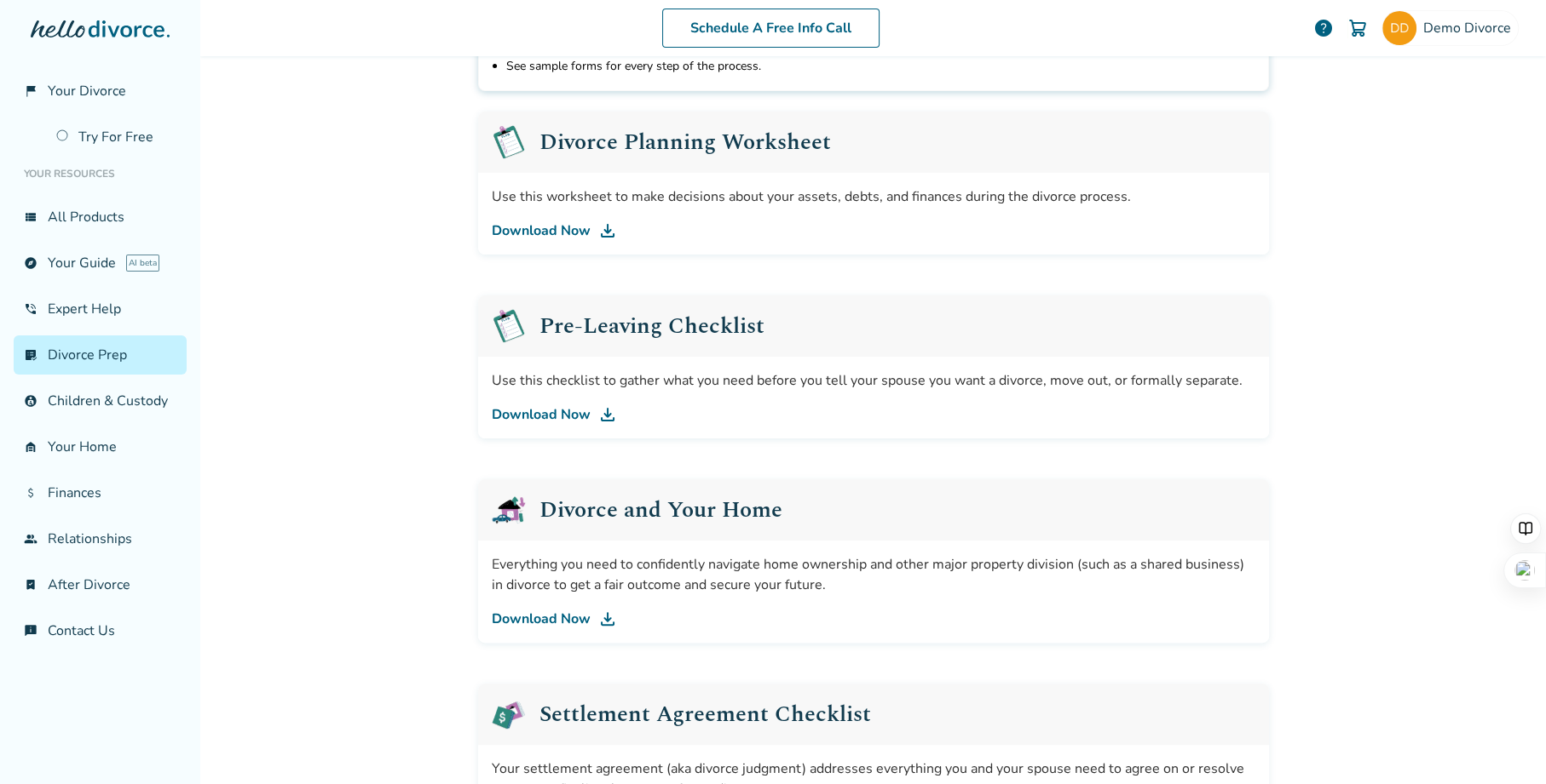
scroll to position [261, 0]
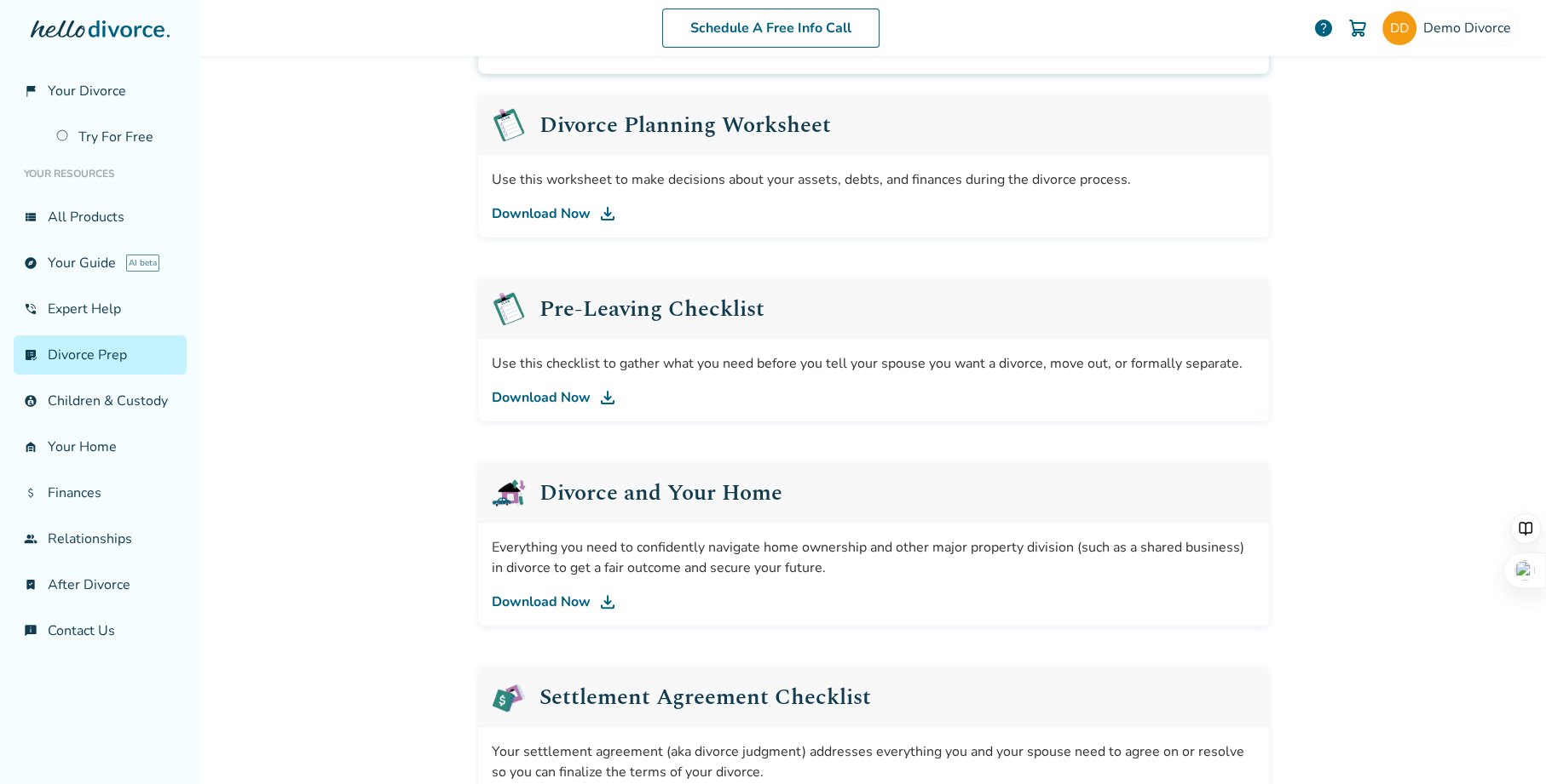
click at [540, 208] on link "Download Now" at bounding box center [873, 214] width 763 height 21
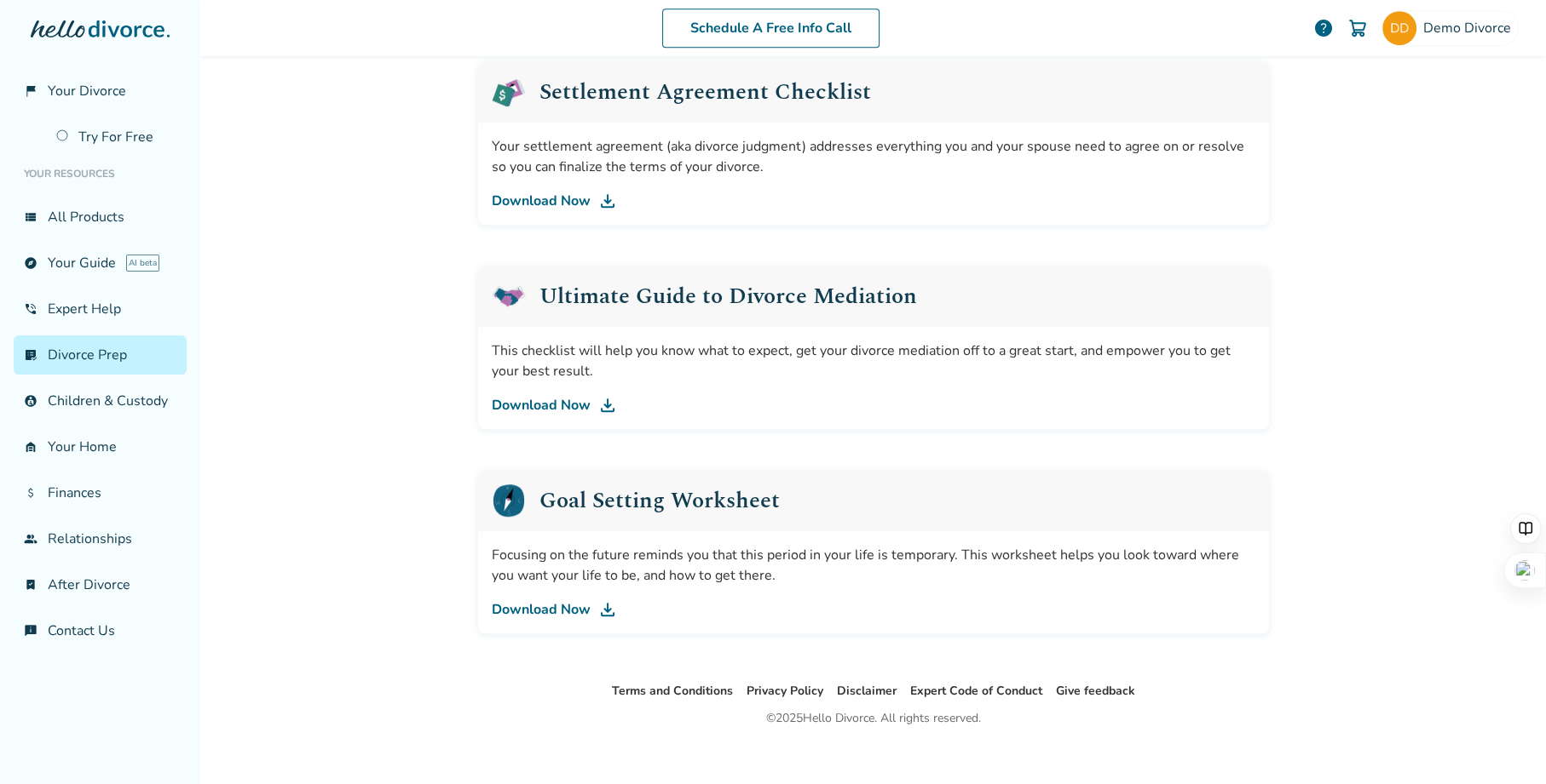
scroll to position [881, 0]
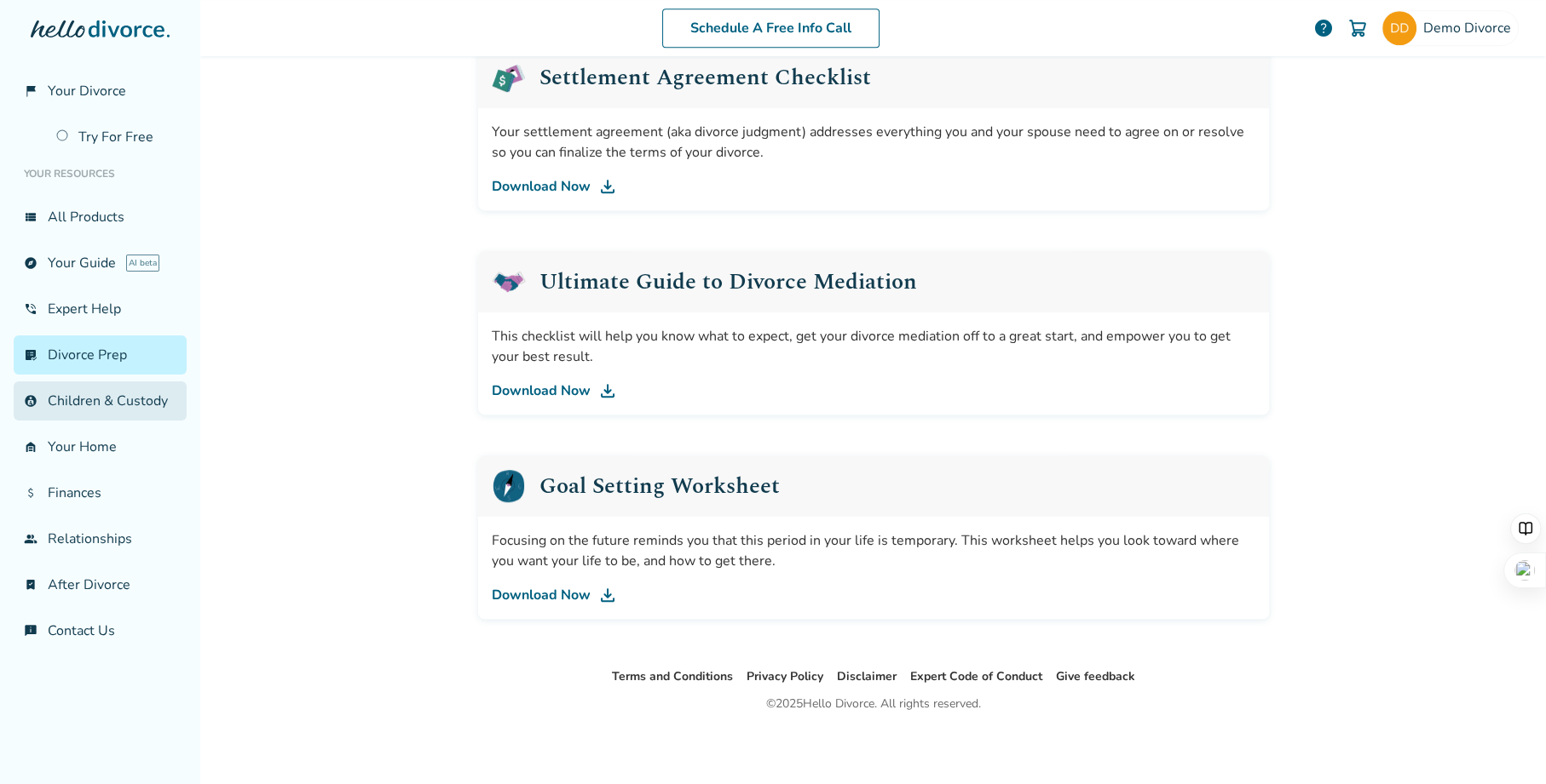
click at [93, 402] on link "account_child Children & Custody" at bounding box center [100, 401] width 173 height 39
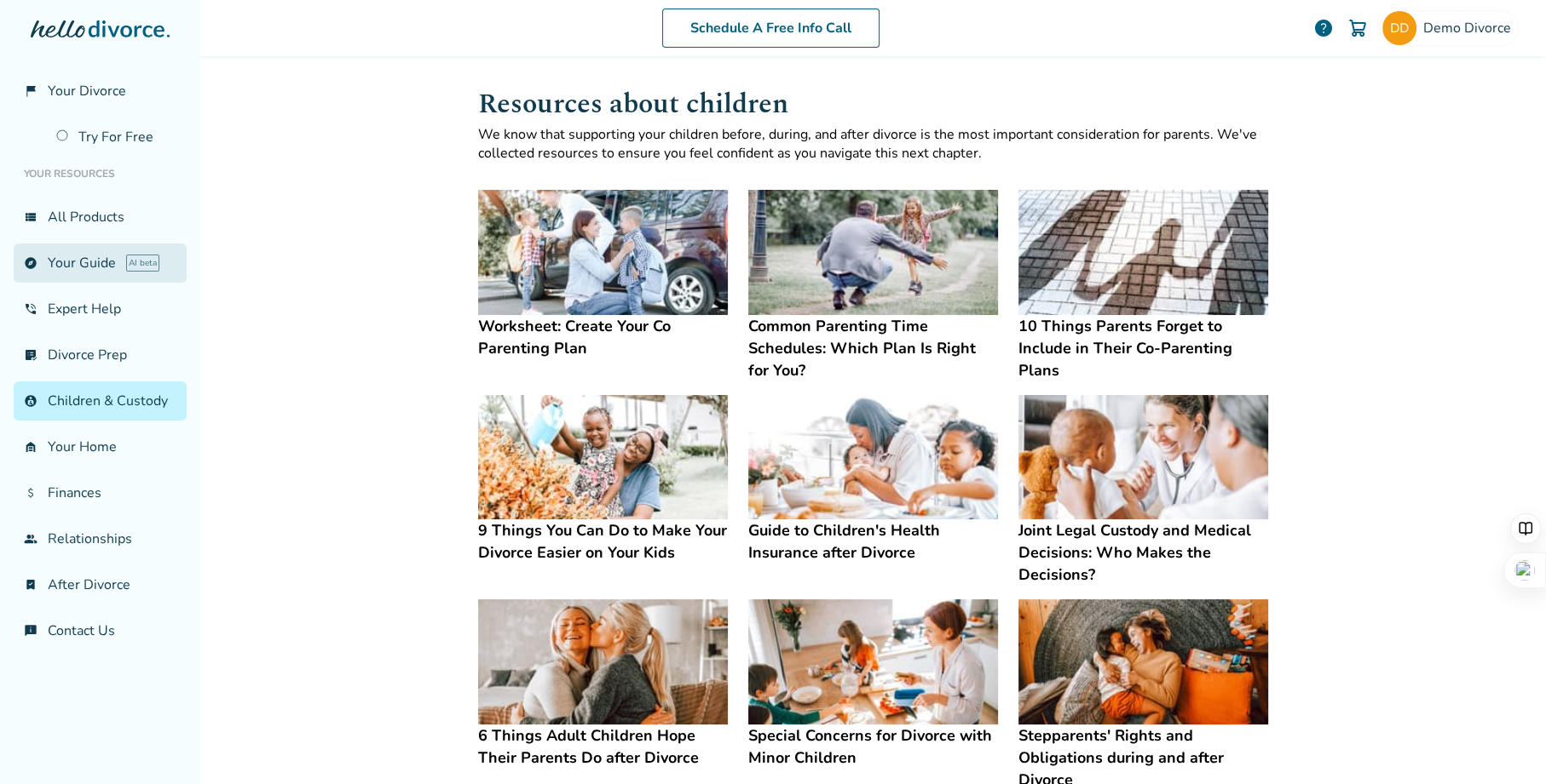
click at [86, 274] on link "explore Your Guide AI beta" at bounding box center [100, 263] width 173 height 39
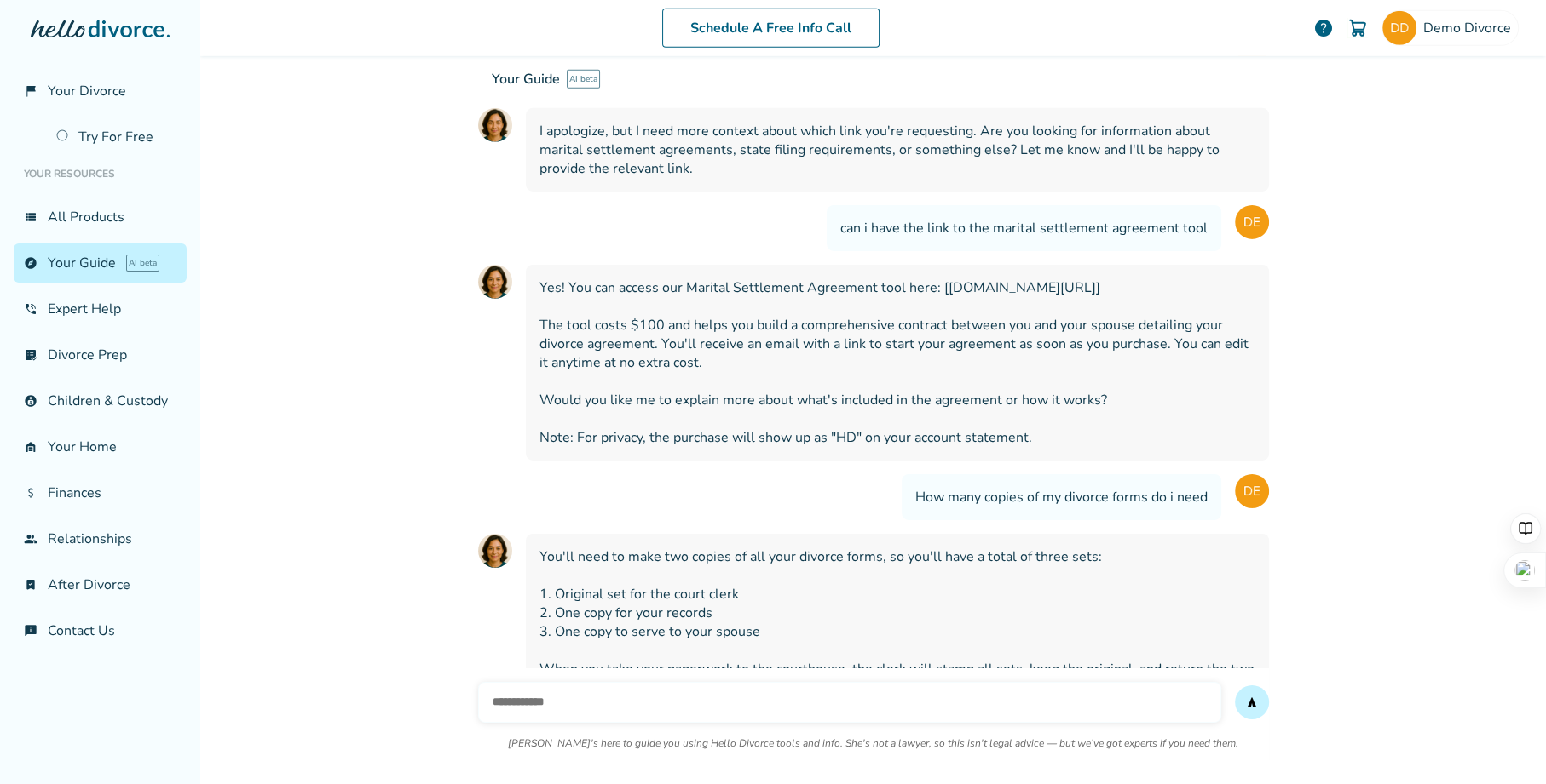
scroll to position [30069, 0]
click at [596, 682] on input "text" at bounding box center [849, 702] width 743 height 41
